Goal: Task Accomplishment & Management: Use online tool/utility

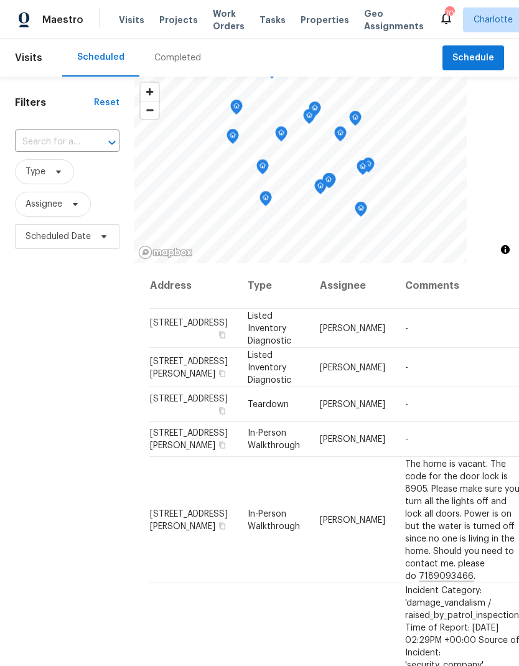
click at [312, 21] on span "Properties" at bounding box center [325, 20] width 49 height 12
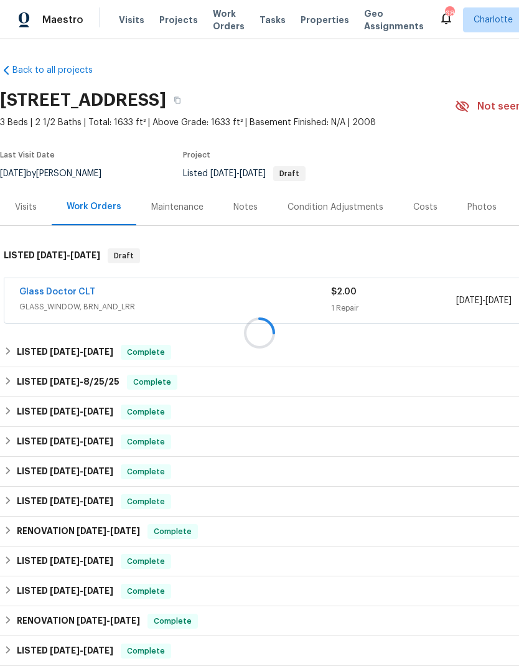
click at [16, 381] on div at bounding box center [259, 333] width 519 height 666
click at [19, 379] on h6 "LISTED [DATE] - [DATE]" at bounding box center [68, 382] width 103 height 15
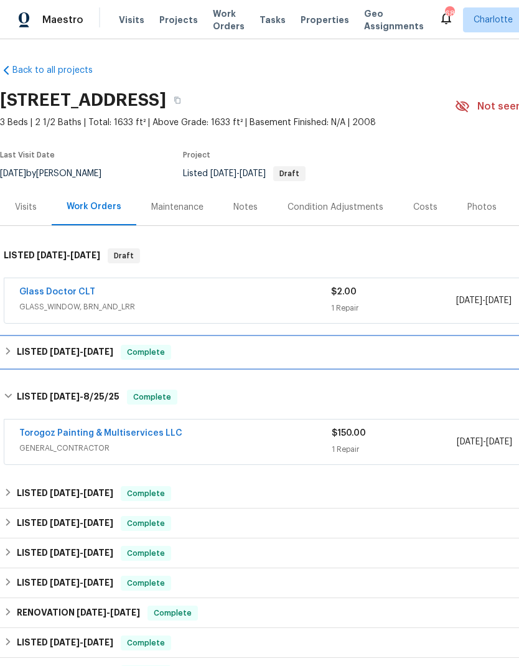
click at [19, 357] on h6 "LISTED [DATE] - [DATE]" at bounding box center [65, 352] width 96 height 15
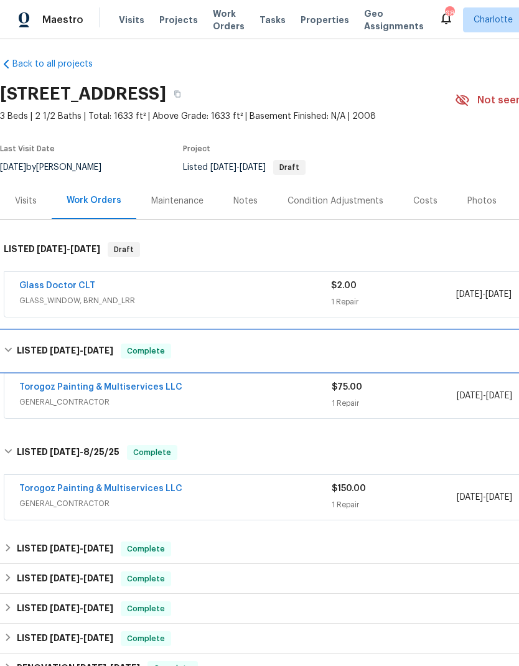
scroll to position [9, 0]
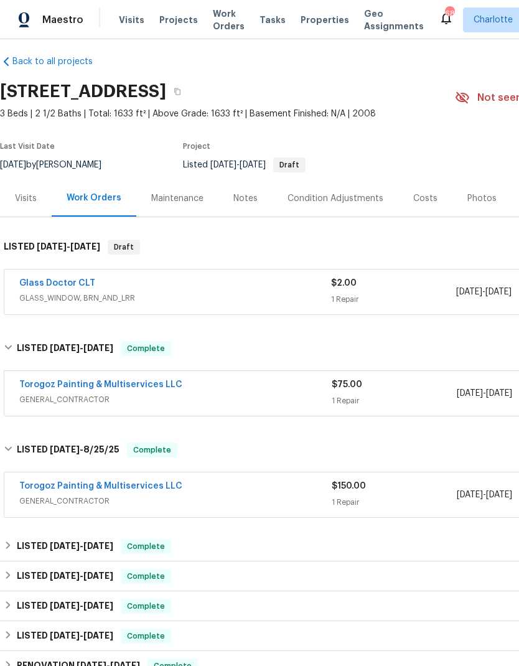
click at [228, 387] on div "Torogoz Painting & Multiservices LLC" at bounding box center [175, 385] width 312 height 15
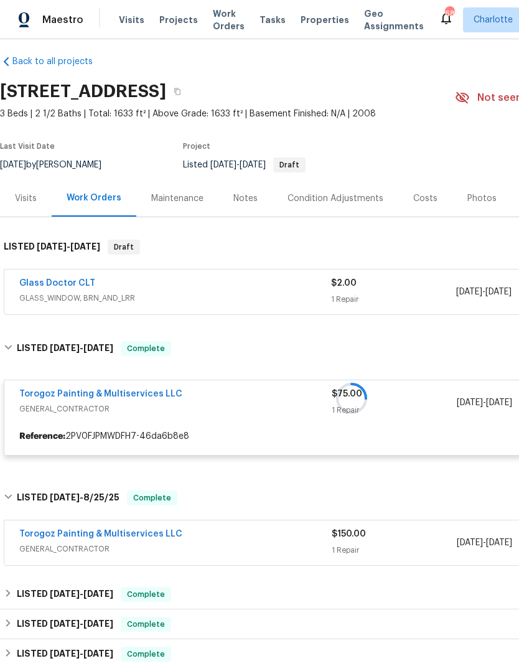
click at [287, 536] on div "Torogoz Painting & Multiservices LLC" at bounding box center [175, 535] width 312 height 15
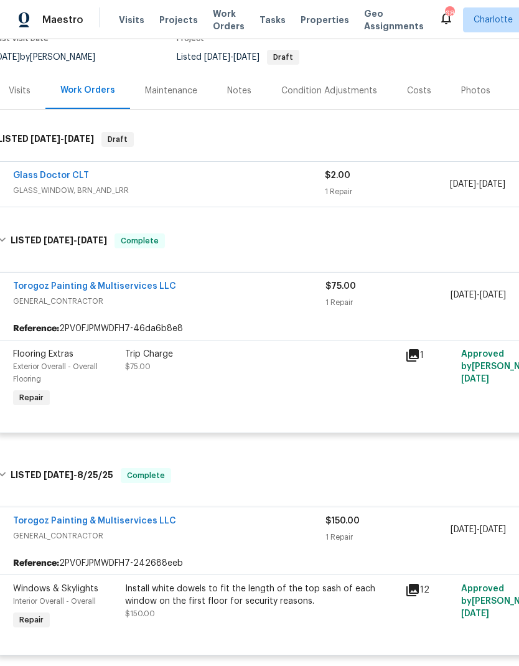
scroll to position [117, 6]
click at [340, 610] on div "Install white dowels to fit the length of the top sash of each window on the fi…" at bounding box center [261, 600] width 273 height 37
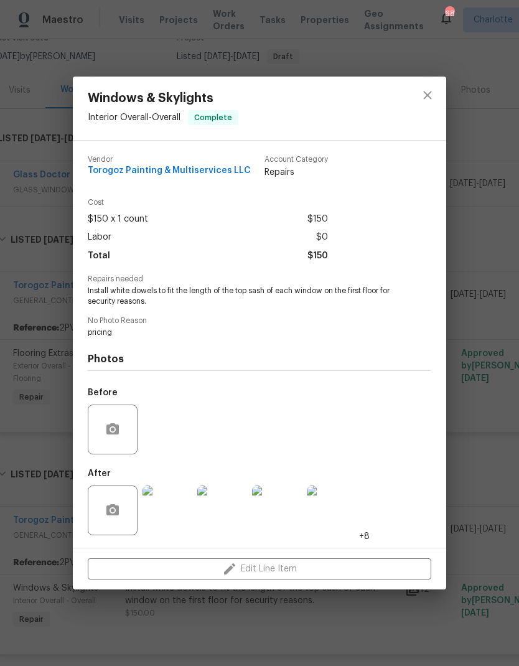
click at [174, 508] on img at bounding box center [167, 510] width 50 height 50
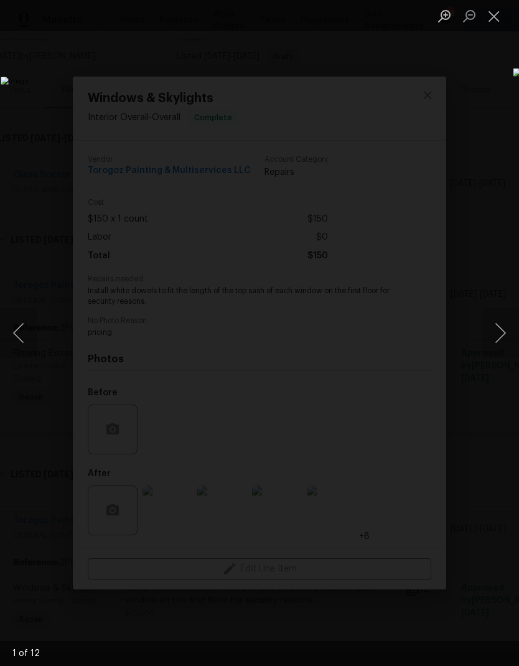
click at [493, 337] on button "Next image" at bounding box center [500, 333] width 37 height 50
click at [501, 335] on button "Next image" at bounding box center [500, 333] width 37 height 50
click at [502, 334] on button "Next image" at bounding box center [500, 333] width 37 height 50
click at [499, 334] on button "Next image" at bounding box center [500, 333] width 37 height 50
click at [497, 22] on button "Close lightbox" at bounding box center [494, 16] width 25 height 22
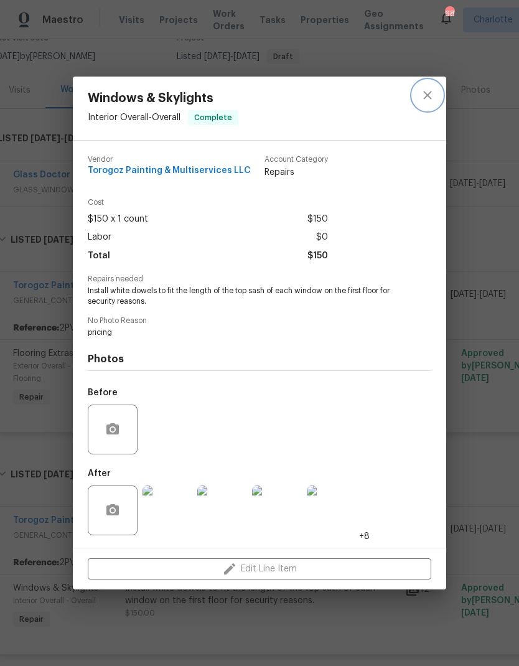
click at [431, 90] on icon "close" at bounding box center [427, 95] width 15 height 15
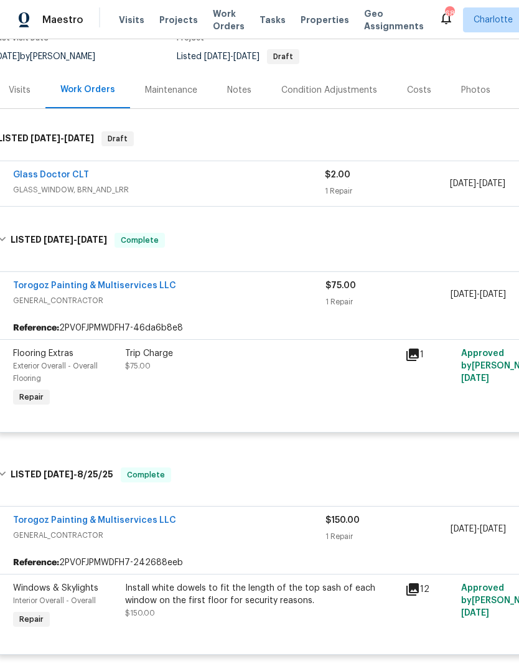
click at [131, 524] on link "Torogoz Painting & Multiservices LLC" at bounding box center [94, 520] width 163 height 9
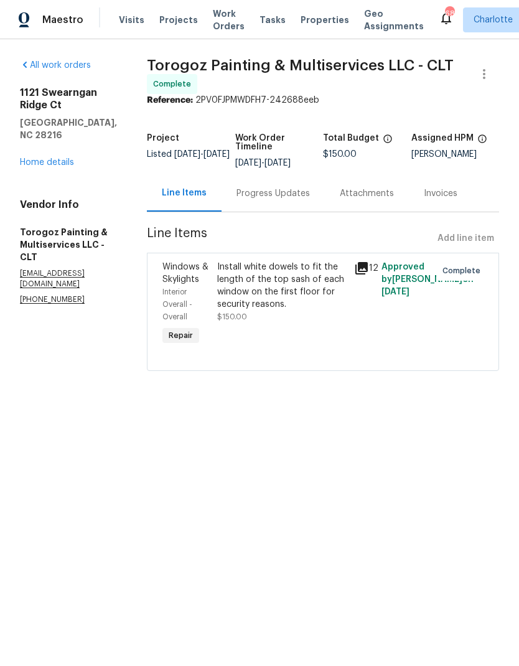
click at [307, 198] on div "Progress Updates" at bounding box center [272, 193] width 73 height 12
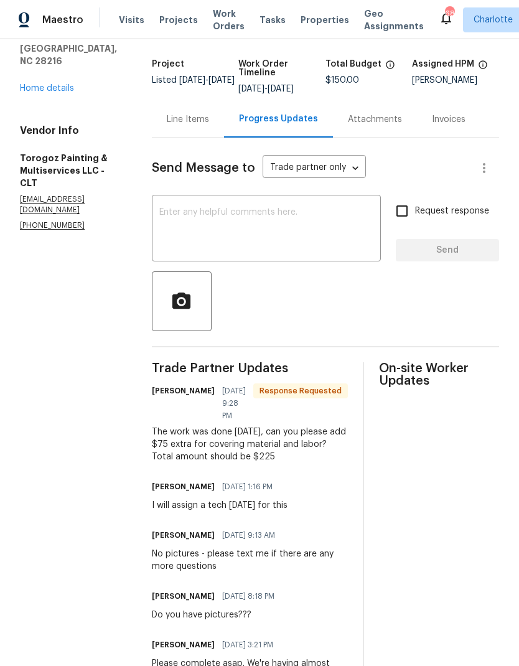
click at [209, 126] on div "Line Items" at bounding box center [188, 119] width 42 height 12
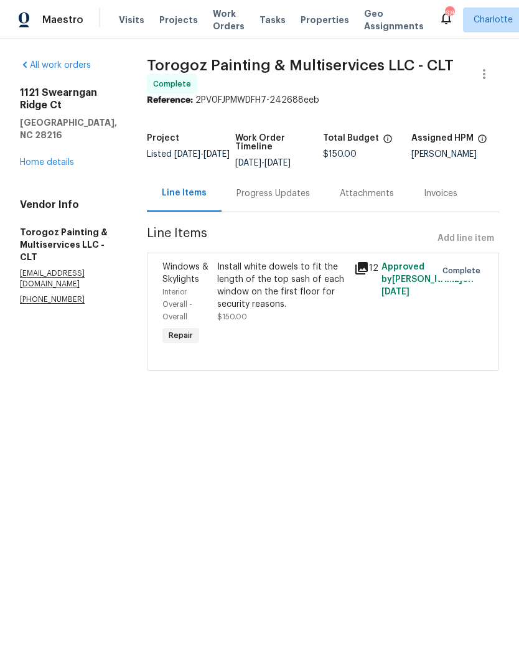
click at [304, 311] on div "Install white dowels to fit the length of the top sash of each window on the fi…" at bounding box center [281, 286] width 129 height 50
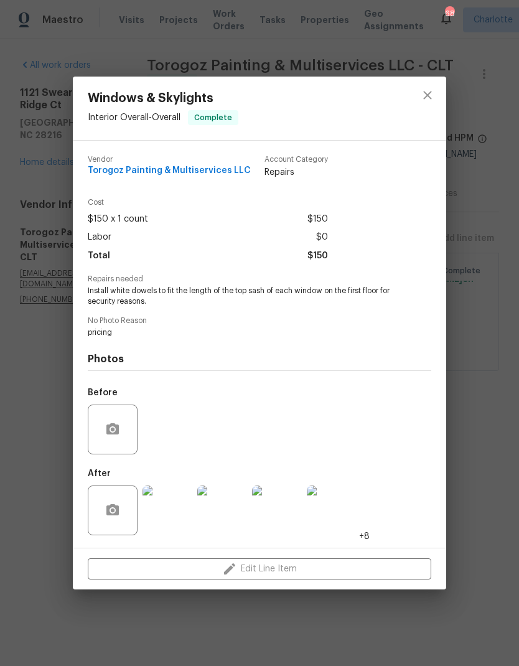
click at [184, 526] on img at bounding box center [167, 510] width 50 height 50
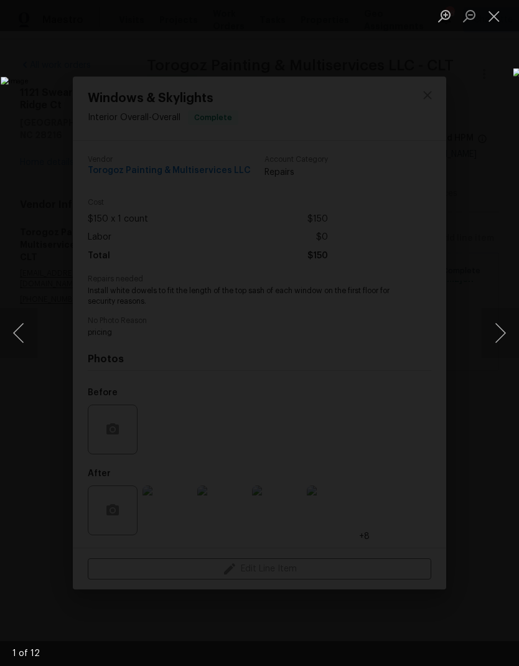
click at [493, 334] on button "Next image" at bounding box center [500, 333] width 37 height 50
click at [500, 320] on button "Next image" at bounding box center [500, 333] width 37 height 50
click at [502, 321] on button "Next image" at bounding box center [500, 333] width 37 height 50
click at [503, 334] on button "Next image" at bounding box center [500, 333] width 37 height 50
click at [500, 337] on button "Next image" at bounding box center [500, 333] width 37 height 50
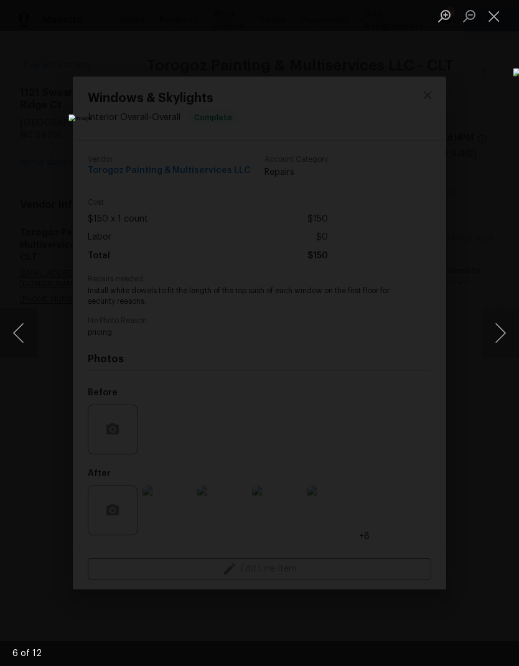
click at [501, 334] on button "Next image" at bounding box center [500, 333] width 37 height 50
click at [502, 330] on button "Next image" at bounding box center [500, 333] width 37 height 50
click at [505, 333] on button "Next image" at bounding box center [500, 333] width 37 height 50
click at [499, 332] on button "Next image" at bounding box center [500, 333] width 37 height 50
click at [504, 333] on button "Next image" at bounding box center [500, 333] width 37 height 50
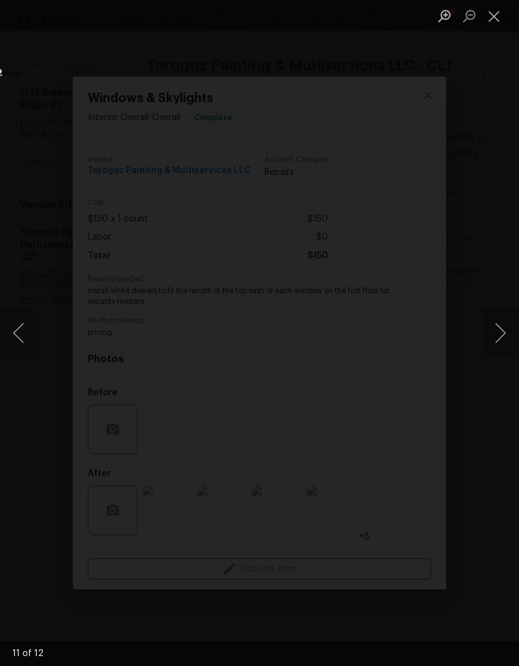
click at [26, 339] on button "Previous image" at bounding box center [18, 333] width 37 height 50
click at [500, 11] on button "Close lightbox" at bounding box center [494, 16] width 25 height 22
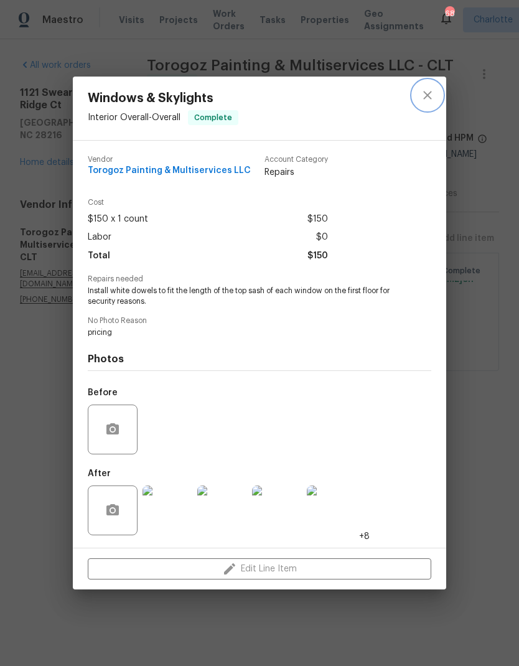
click at [430, 90] on icon "close" at bounding box center [427, 95] width 15 height 15
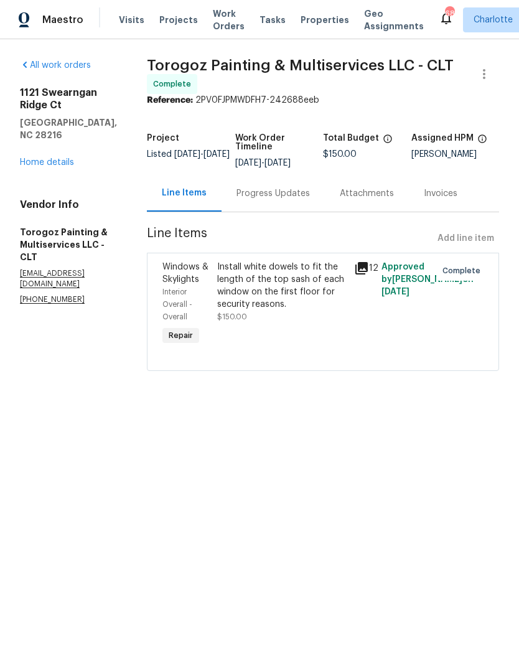
click at [70, 158] on link "Home details" at bounding box center [47, 162] width 54 height 9
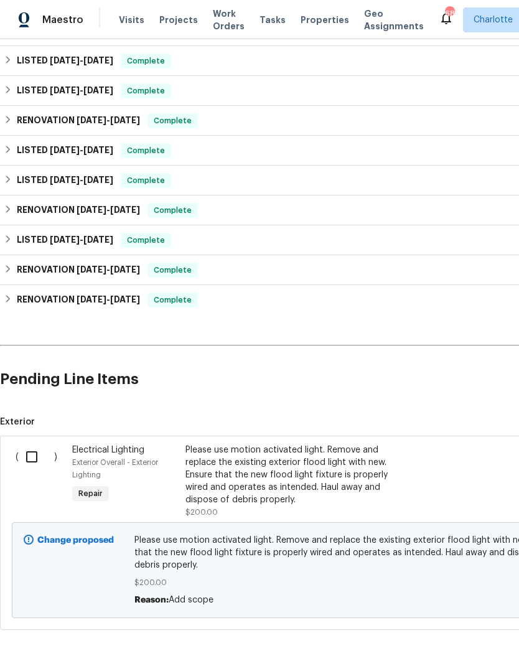
scroll to position [410, 0]
click at [27, 460] on input "checkbox" at bounding box center [36, 457] width 35 height 26
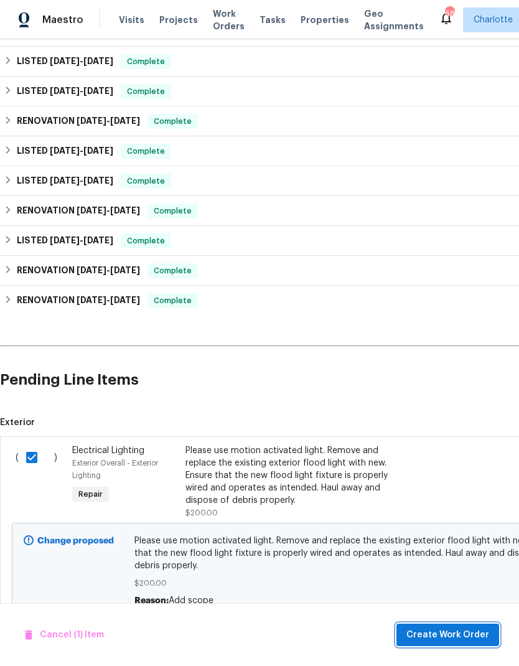
click at [476, 635] on span "Create Work Order" at bounding box center [447, 635] width 83 height 16
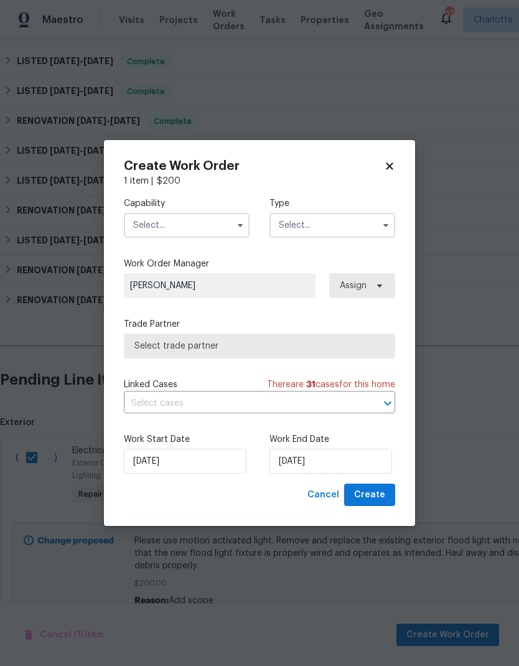
click at [387, 170] on icon at bounding box center [389, 166] width 11 height 11
checkbox input "false"
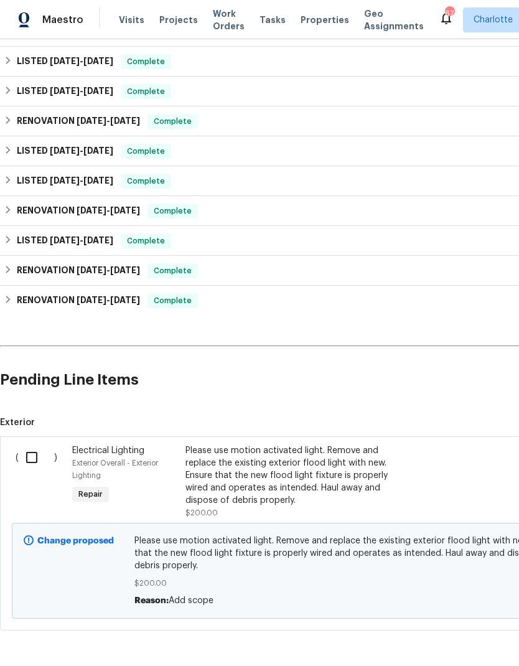
click at [99, 454] on div "Electrical Lighting" at bounding box center [125, 450] width 106 height 12
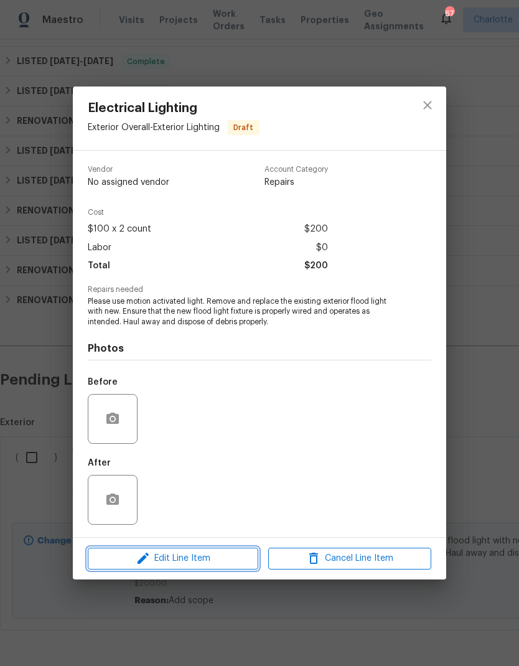
click at [226, 557] on span "Edit Line Item" at bounding box center [172, 559] width 163 height 16
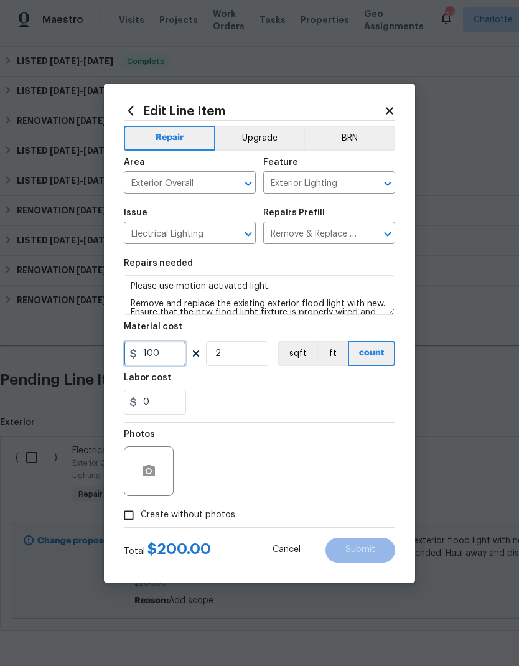
click at [147, 351] on input "100" at bounding box center [155, 353] width 62 height 25
click at [147, 350] on input "100" at bounding box center [155, 353] width 62 height 25
type input "75"
click at [323, 396] on div "0" at bounding box center [259, 402] width 271 height 25
click at [133, 516] on input "Create without photos" at bounding box center [129, 515] width 24 height 24
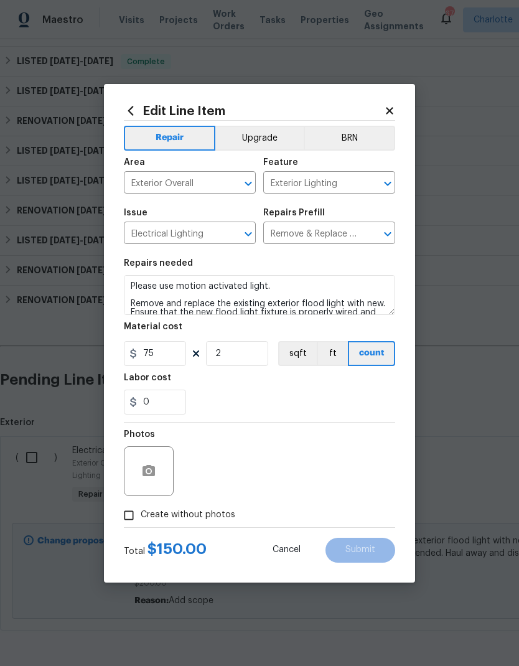
checkbox input "true"
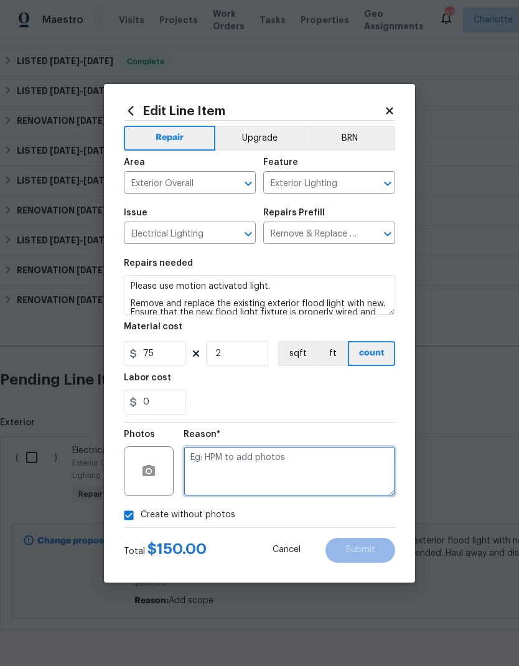
click at [335, 472] on textarea at bounding box center [290, 471] width 212 height 50
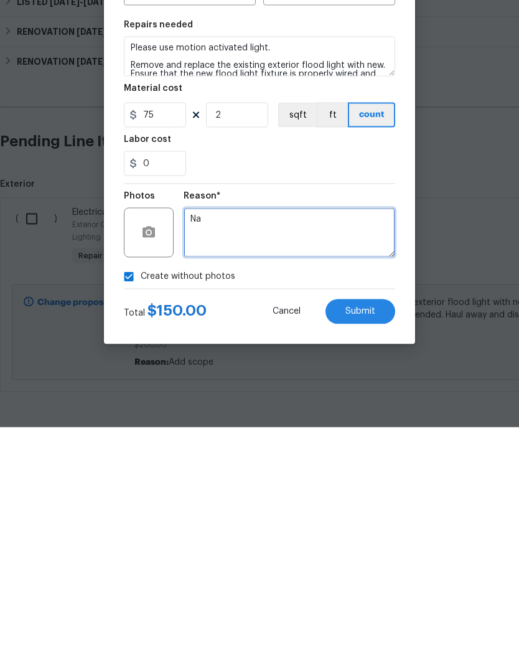
type textarea "Na"
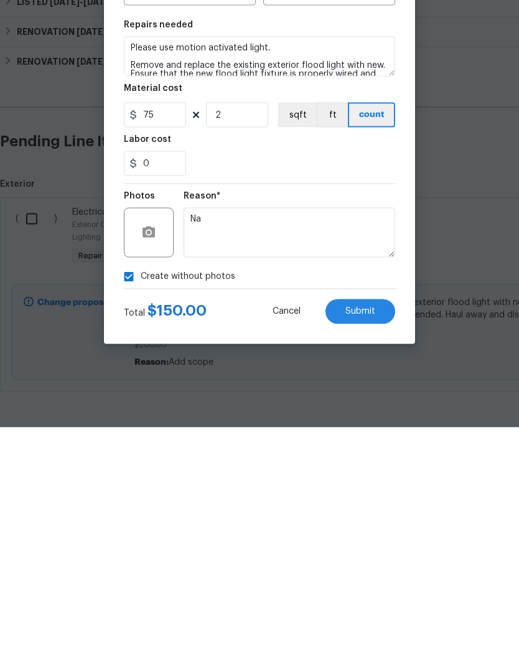
click at [368, 390] on div "0" at bounding box center [259, 402] width 271 height 25
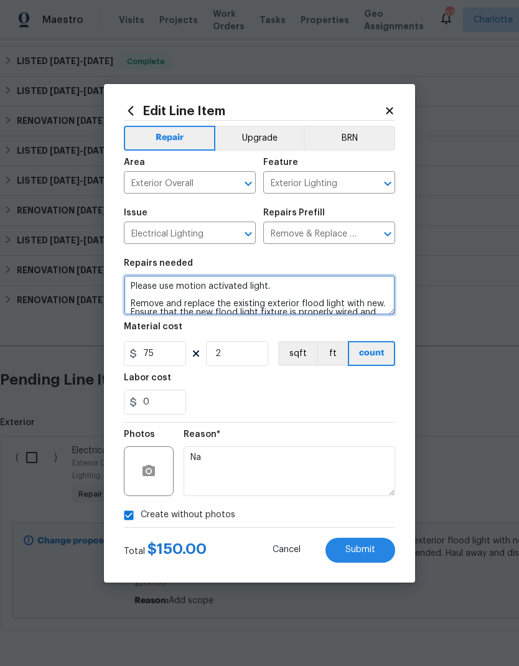
click at [304, 284] on textarea "Please use motion activated light. Remove and replace the existing exterior flo…" at bounding box center [259, 295] width 271 height 40
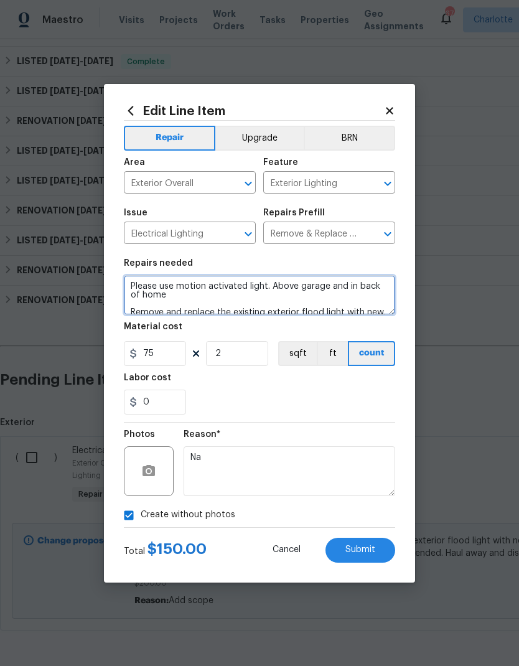
type textarea "Please use motion activated light. Above garage and in back of home Remove and …"
click at [352, 409] on div "0" at bounding box center [259, 402] width 271 height 25
click at [373, 544] on button "Submit" at bounding box center [360, 550] width 70 height 25
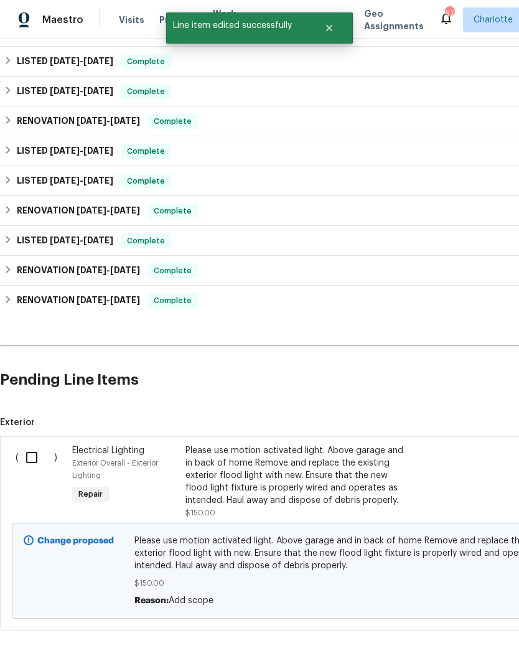
click at [34, 444] on input "checkbox" at bounding box center [36, 457] width 35 height 26
checkbox input "true"
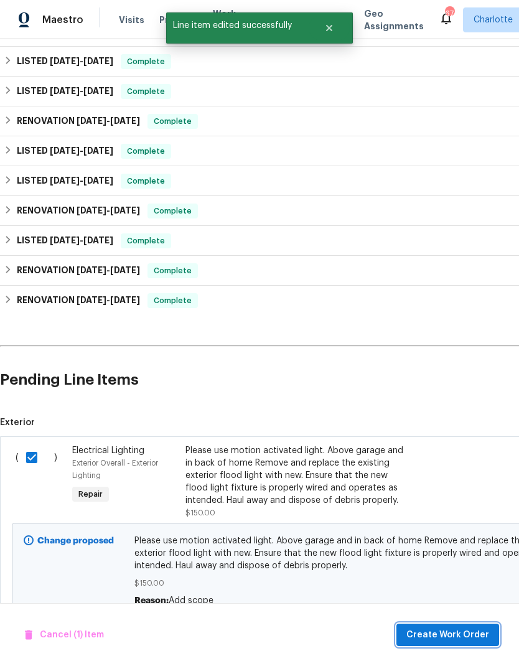
click at [454, 636] on span "Create Work Order" at bounding box center [447, 635] width 83 height 16
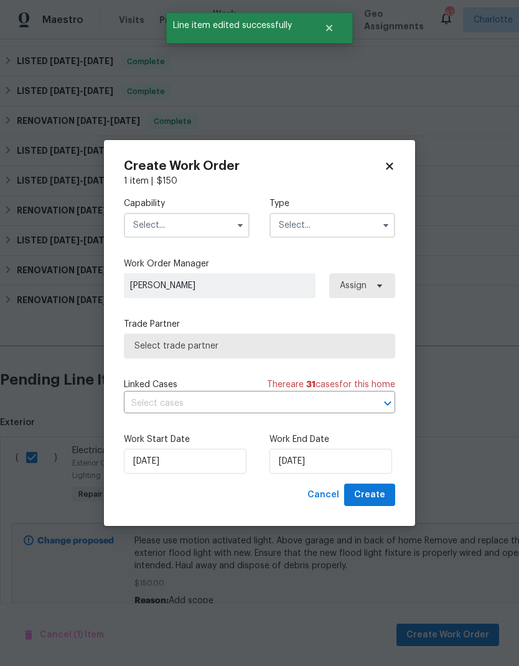
click at [166, 235] on input "text" at bounding box center [187, 225] width 126 height 25
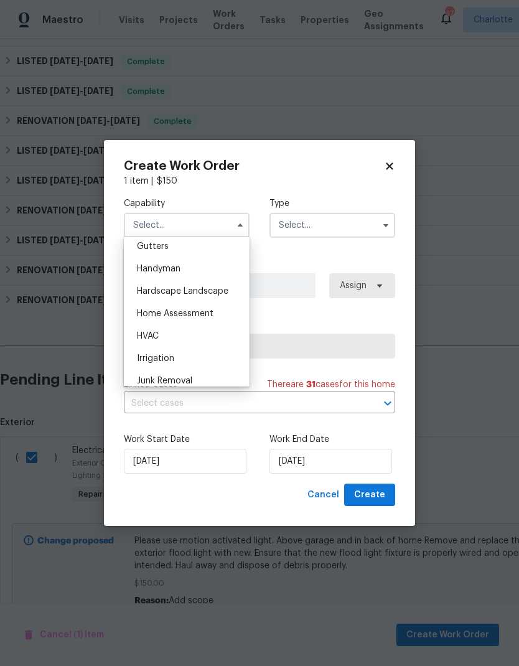
scroll to position [651, 0]
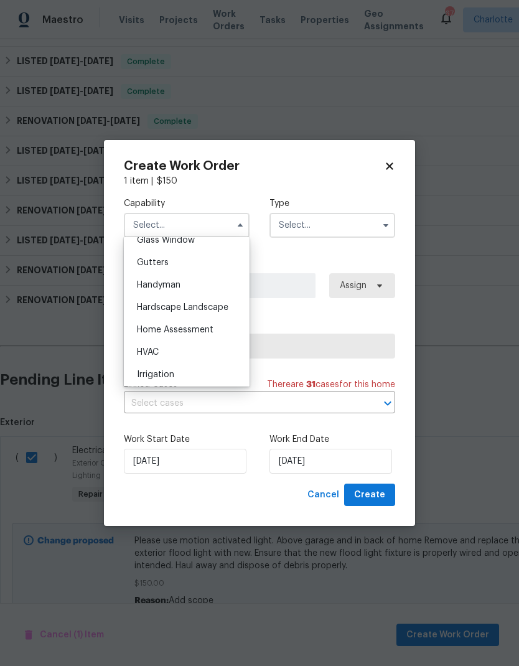
click at [180, 281] on span "Handyman" at bounding box center [159, 285] width 44 height 9
type input "Handyman"
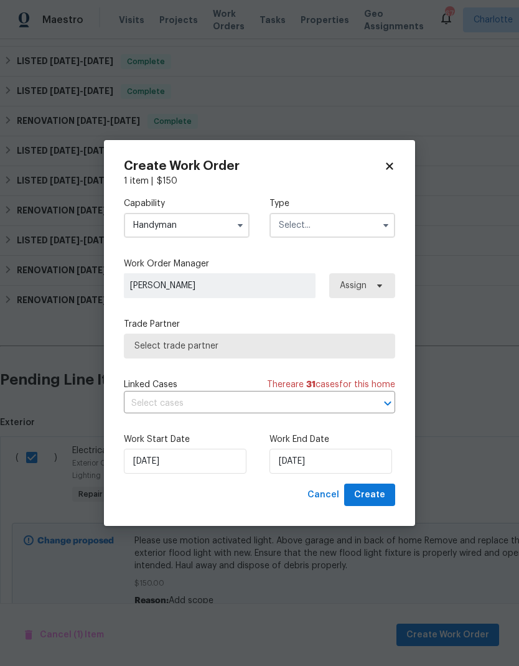
click at [350, 227] on input "text" at bounding box center [332, 225] width 126 height 25
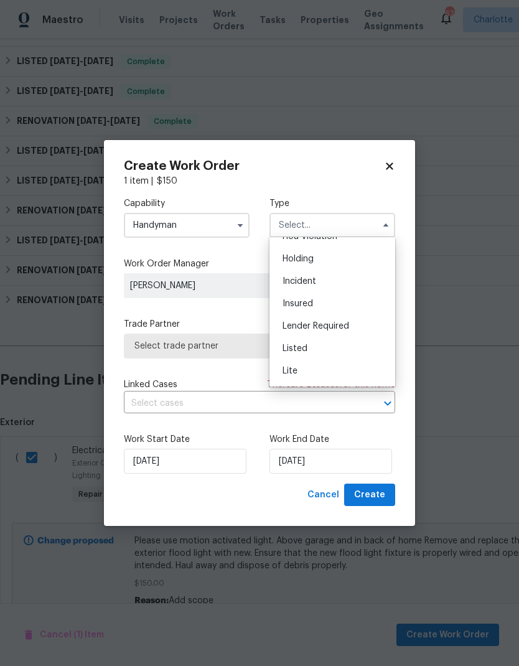
scroll to position [46, 0]
click at [334, 342] on div "Listed" at bounding box center [332, 340] width 119 height 22
type input "Listed"
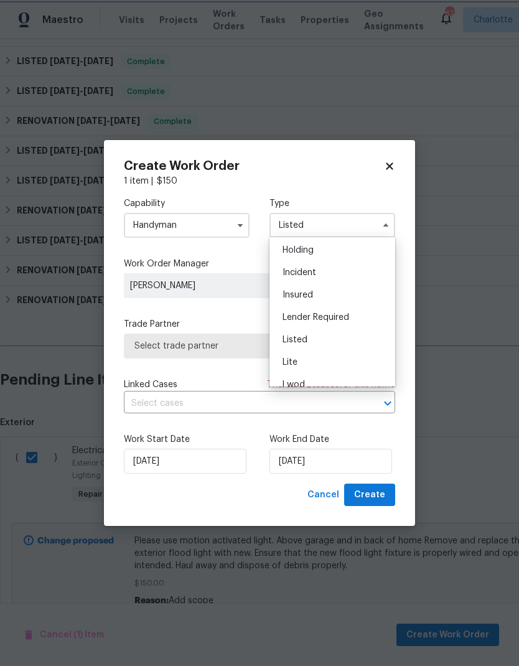
scroll to position [0, 0]
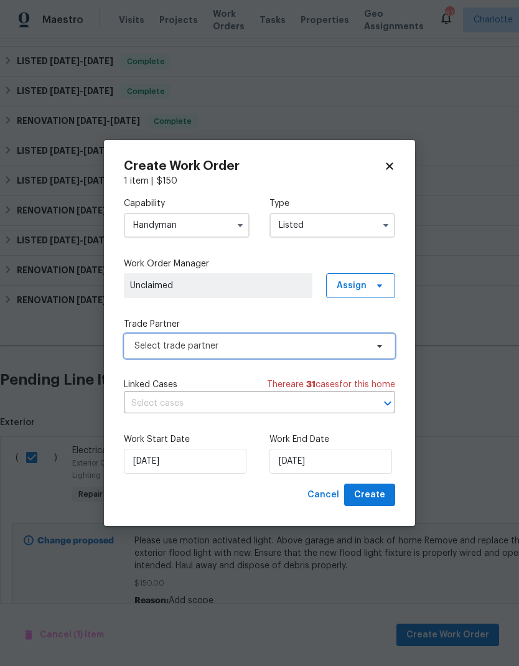
click at [335, 340] on span "Select trade partner" at bounding box center [250, 346] width 232 height 12
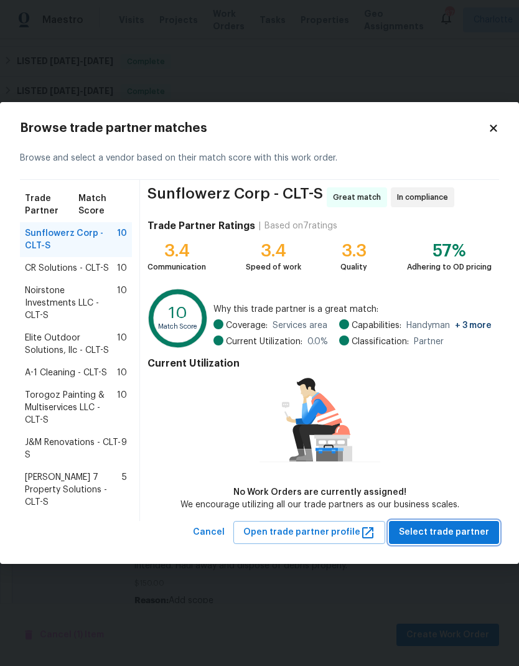
click at [472, 536] on span "Select trade partner" at bounding box center [444, 533] width 90 height 16
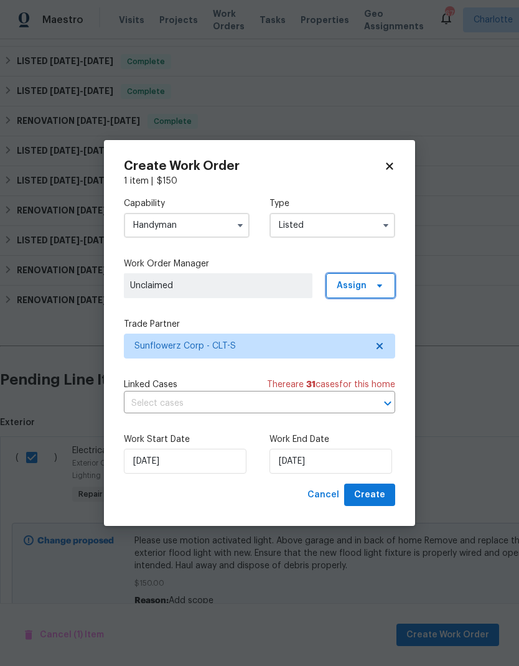
click at [371, 289] on span at bounding box center [378, 286] width 14 height 10
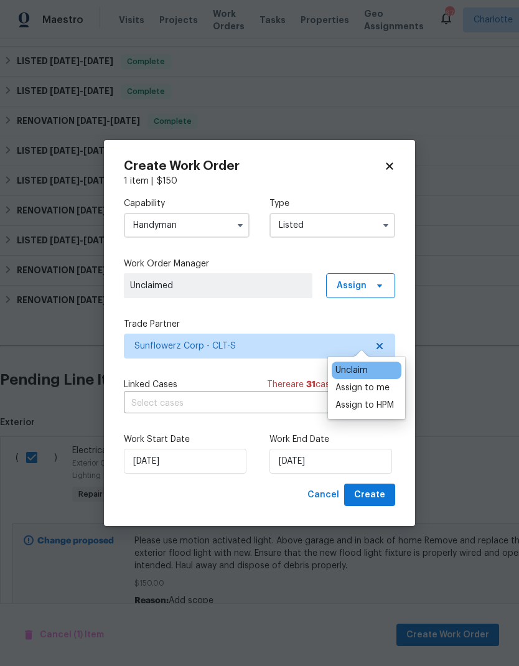
click at [380, 399] on div "Assign to HPM" at bounding box center [364, 405] width 58 height 12
click at [379, 381] on div "Assign to me" at bounding box center [362, 387] width 54 height 12
click at [299, 300] on div "Capability Handyman Type Listed Work Order Manager [PERSON_NAME] Assign Trade P…" at bounding box center [259, 335] width 271 height 296
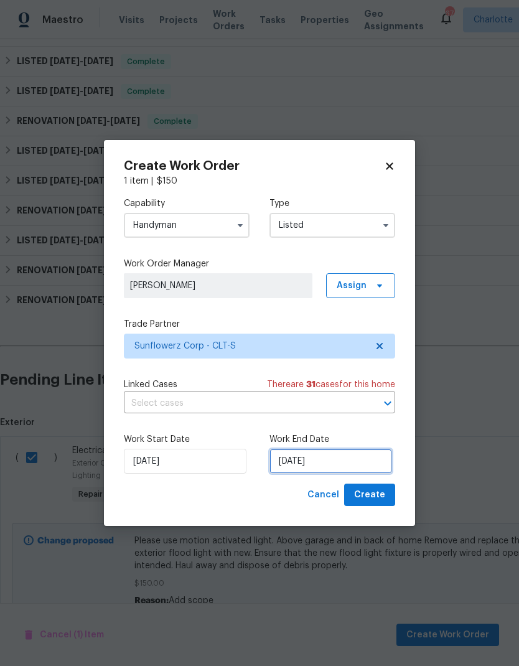
click at [337, 464] on input "[DATE]" at bounding box center [330, 461] width 123 height 25
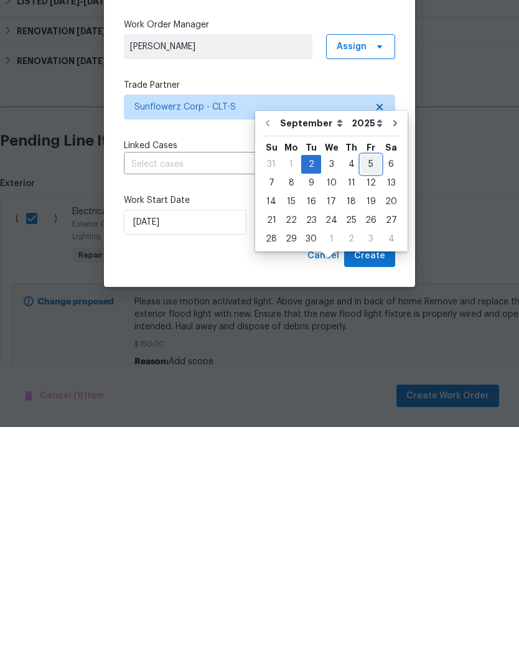
click at [365, 395] on div "5" at bounding box center [371, 403] width 20 height 17
type input "[DATE]"
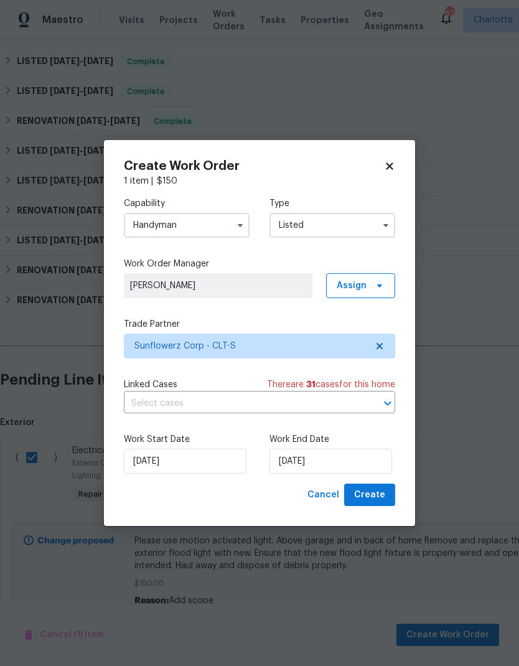
click at [268, 421] on div "Capability Handyman Type Listed Work Order Manager [PERSON_NAME] Assign Trade P…" at bounding box center [259, 335] width 271 height 296
click at [375, 496] on span "Create" at bounding box center [369, 495] width 31 height 16
checkbox input "false"
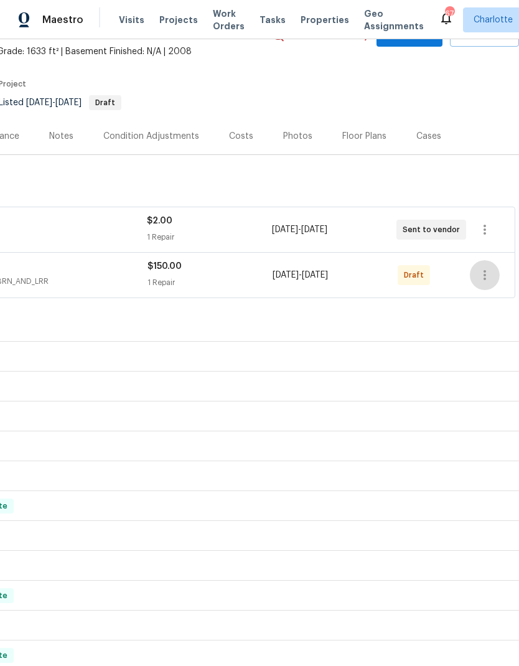
scroll to position [71, 184]
click at [486, 268] on icon "button" at bounding box center [484, 275] width 15 height 15
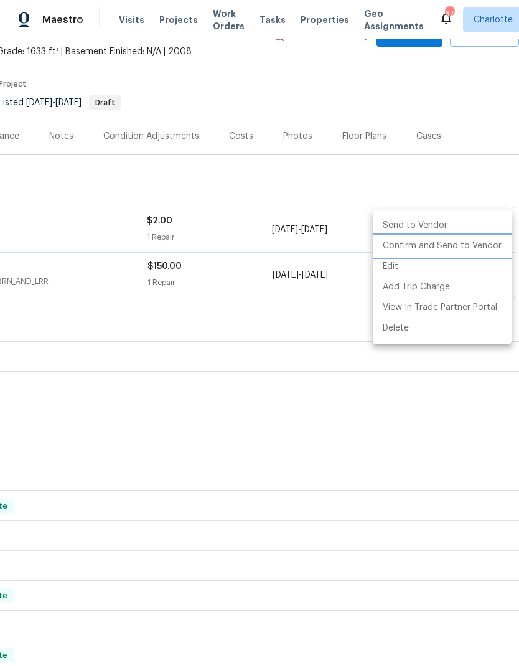
click at [472, 246] on li "Confirm and Send to Vendor" at bounding box center [442, 246] width 139 height 21
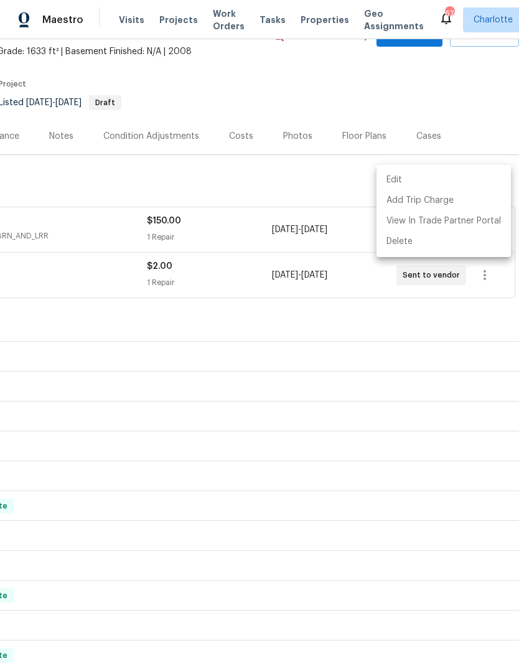
click at [465, 41] on div at bounding box center [259, 333] width 519 height 666
